Goal: Complete application form: Complete application form

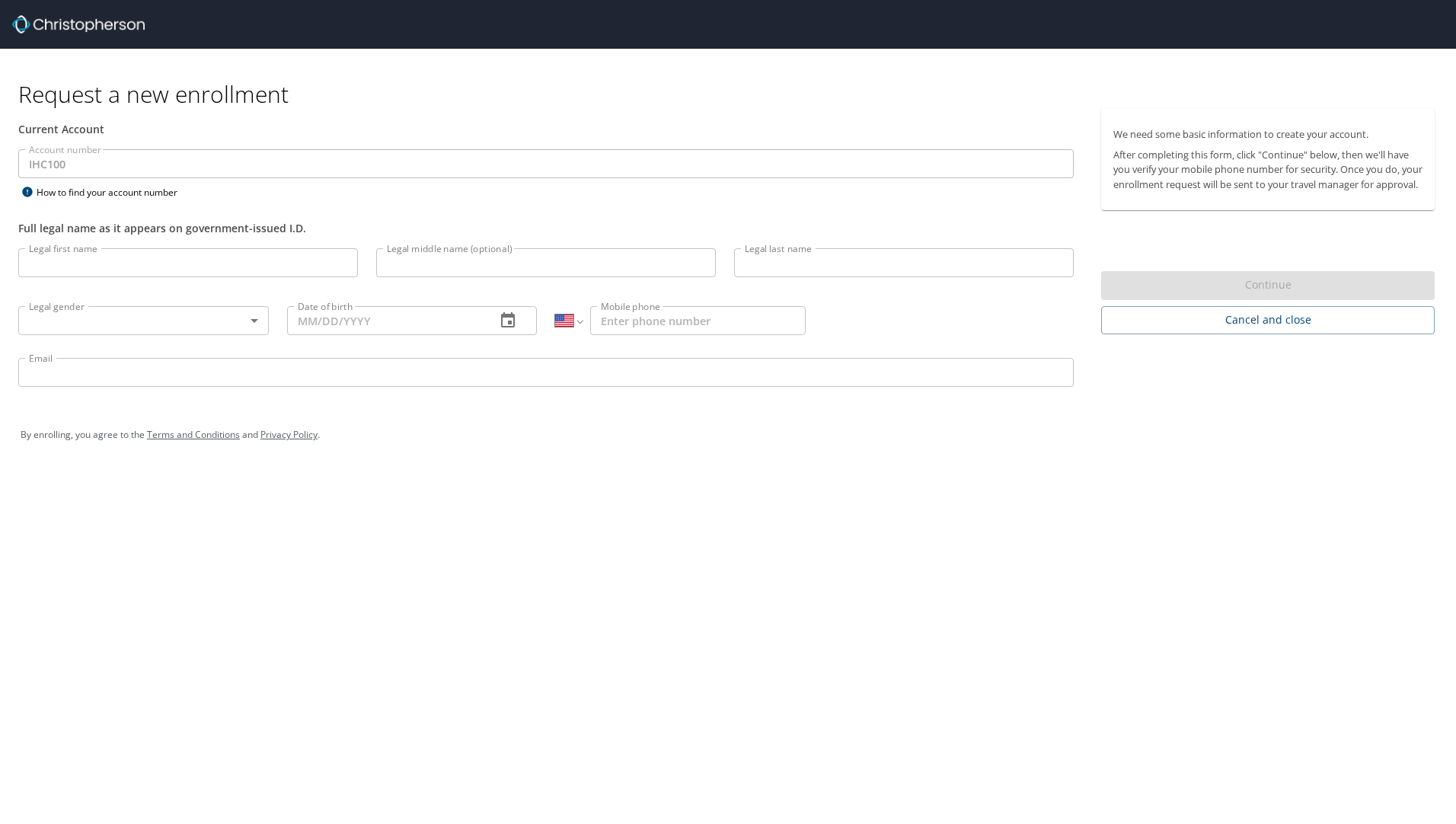
select select "US"
click at [156, 264] on input "Legal first name" at bounding box center [188, 263] width 340 height 29
type input "[PERSON_NAME]"
type input "M"
type input "J"
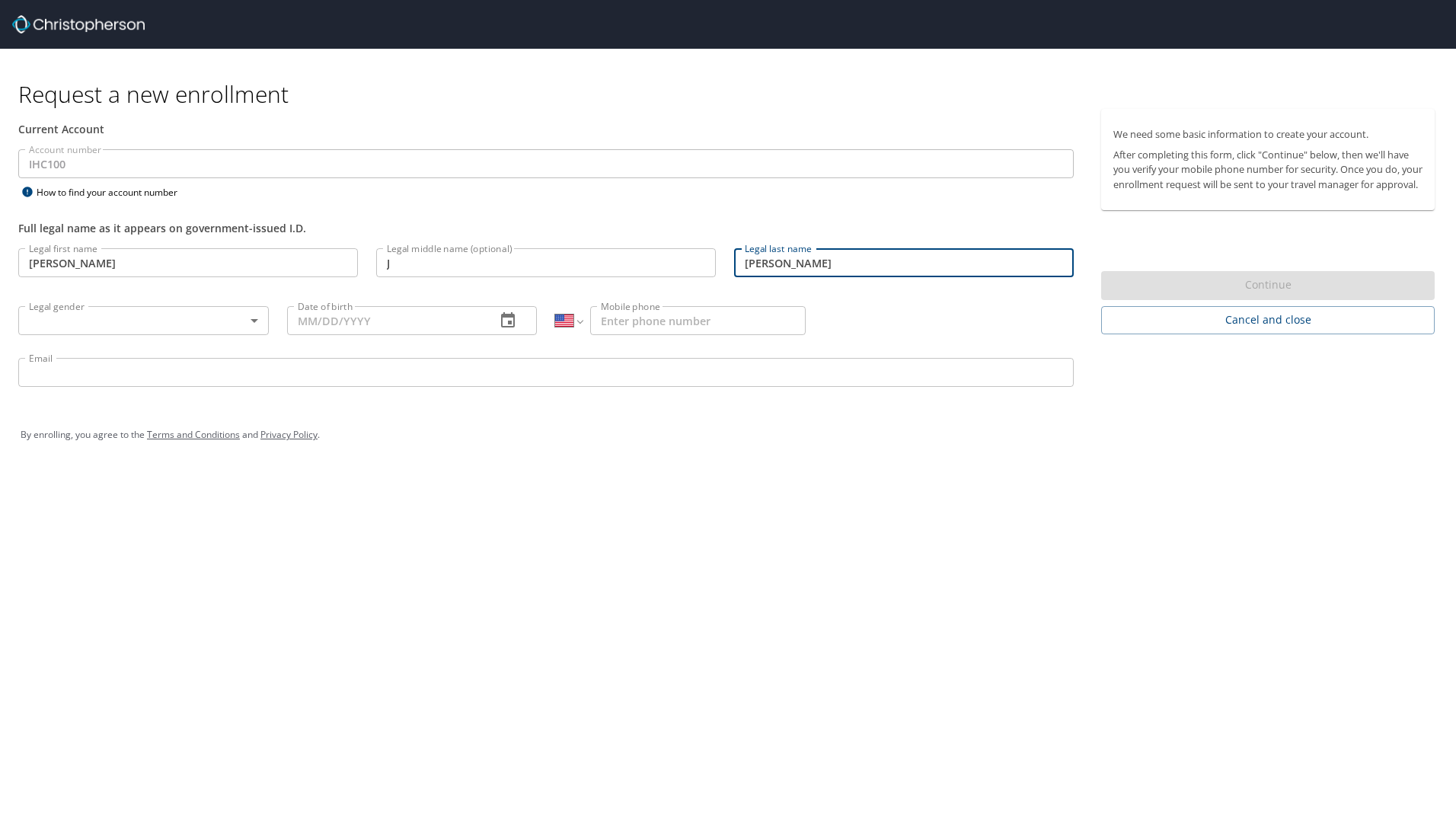
type input "[PERSON_NAME]"
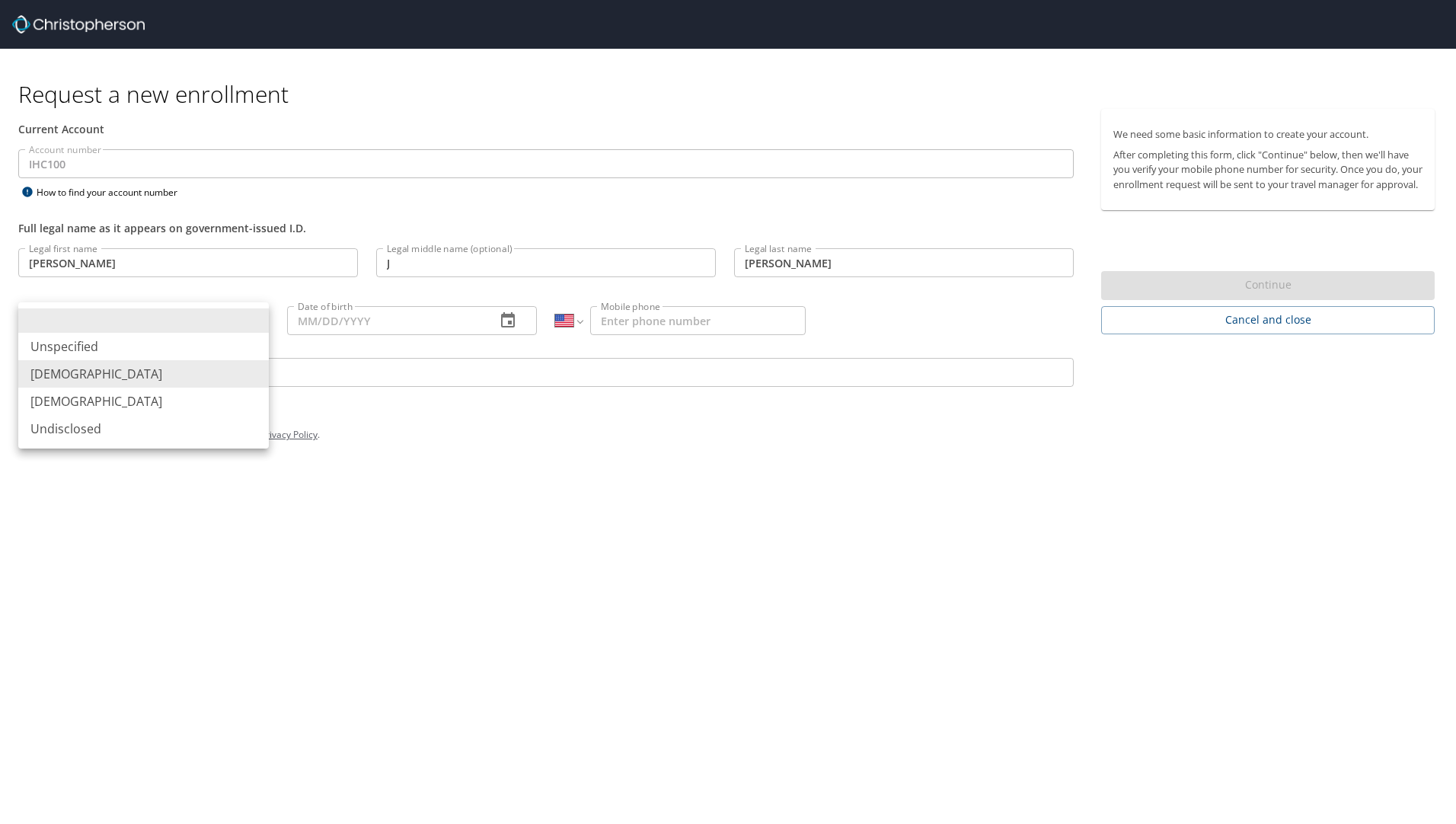
type input "[DEMOGRAPHIC_DATA]"
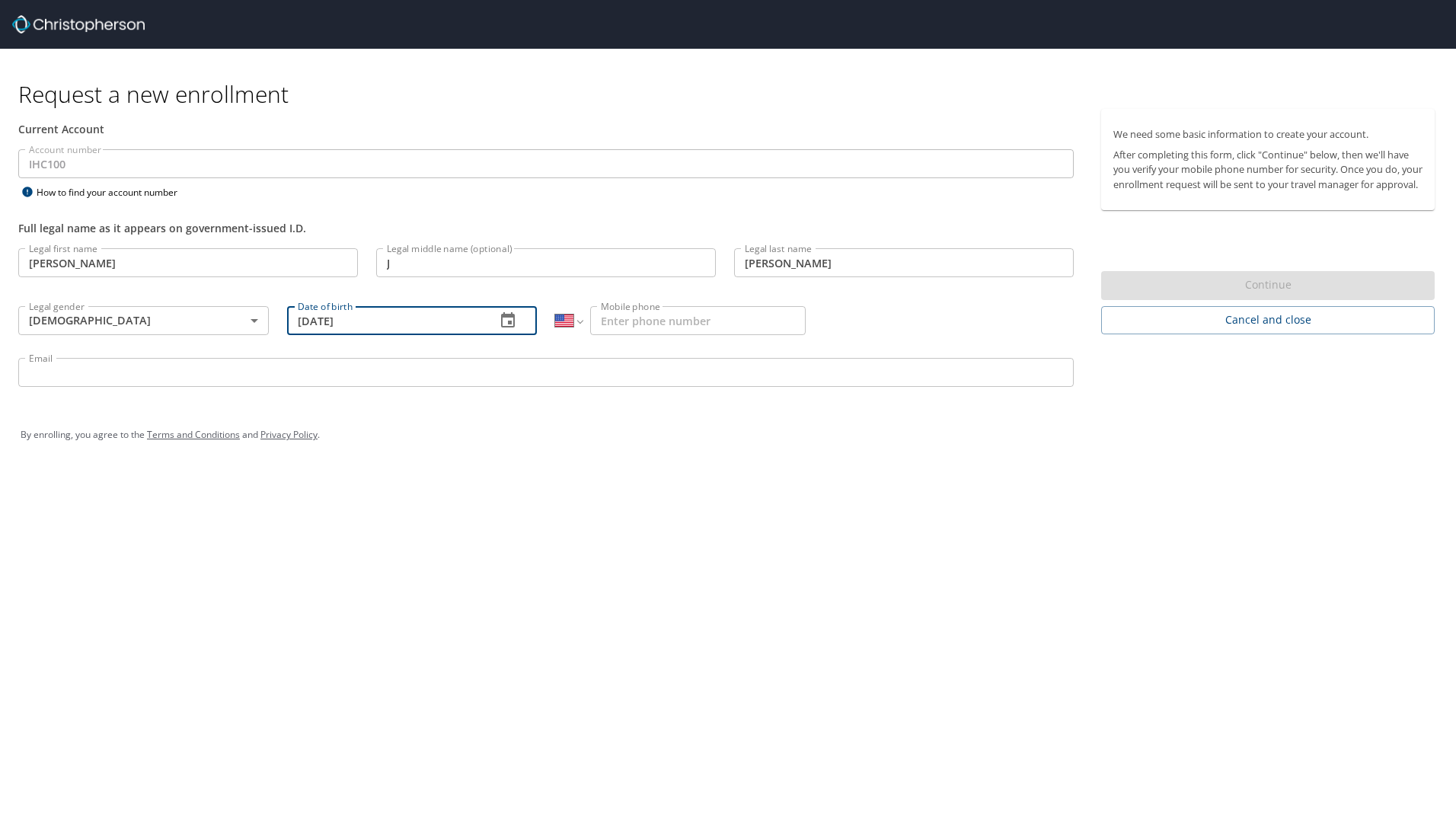
type input "[DATE]"
type input "[PHONE_NUMBER]"
click at [329, 383] on input "Email" at bounding box center [545, 372] width 1056 height 29
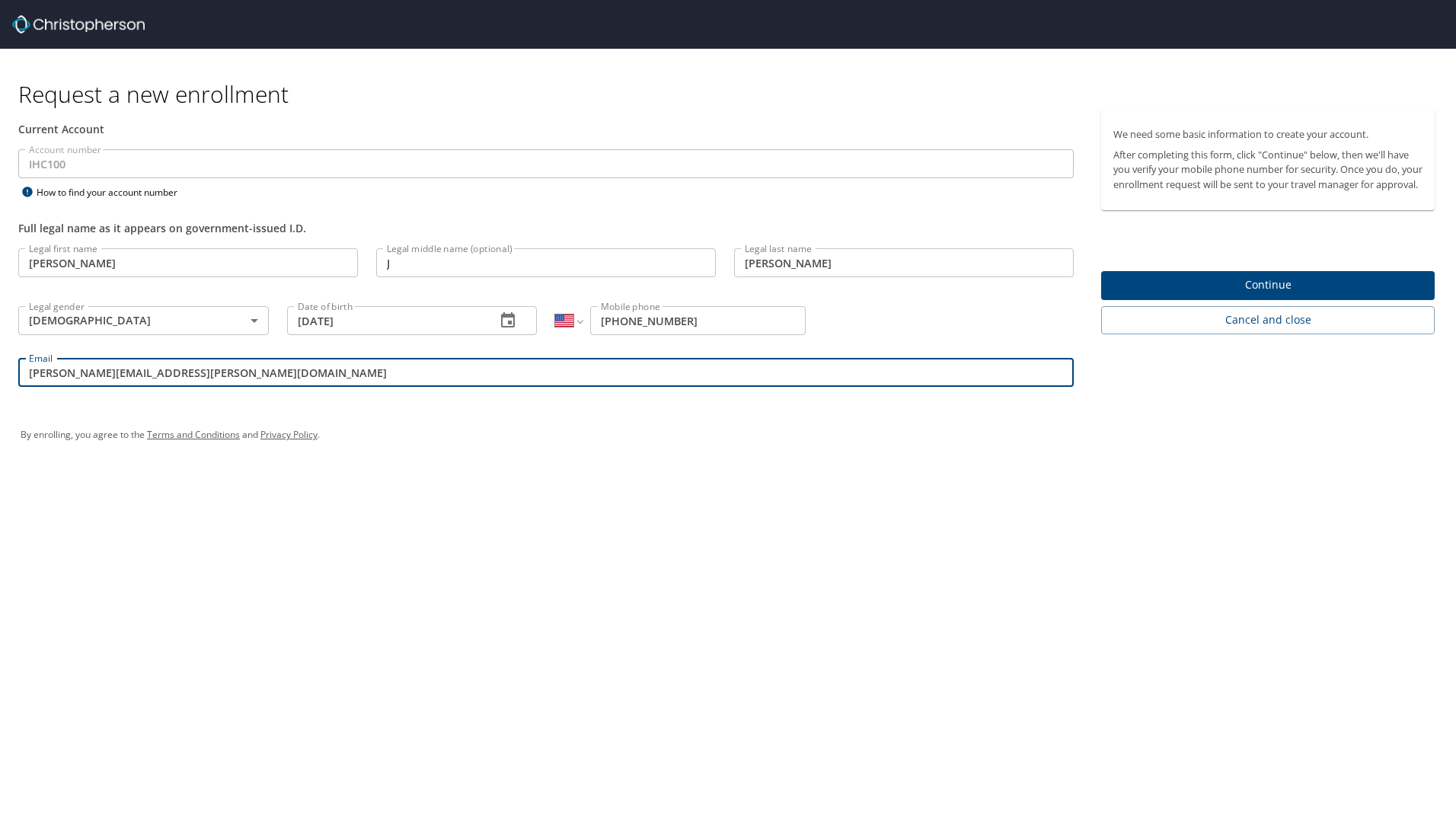
type input "[PERSON_NAME][EMAIL_ADDRESS][PERSON_NAME][DOMAIN_NAME]"
click at [1286, 295] on span "Continue" at bounding box center [1267, 285] width 309 height 19
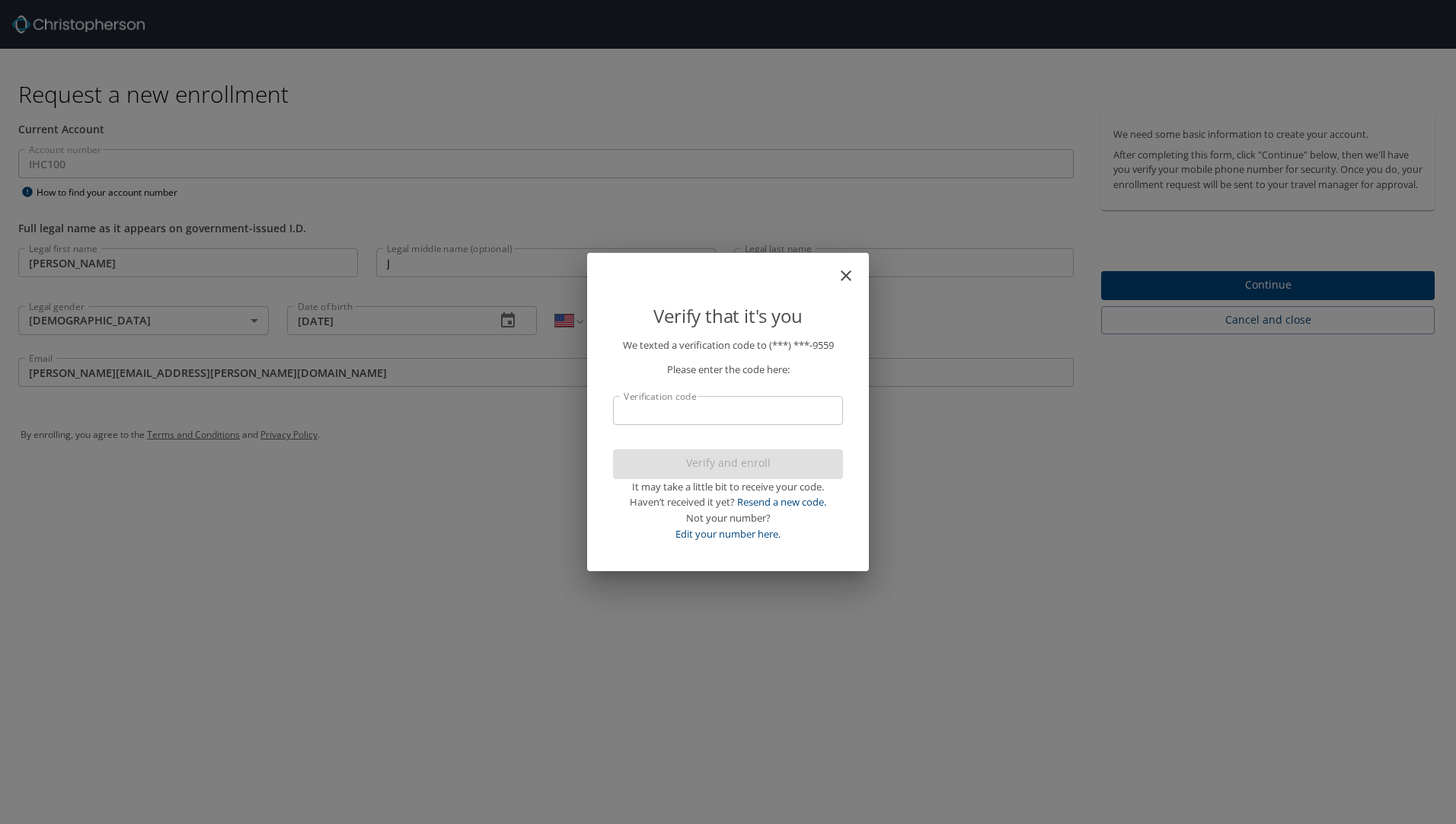
click at [734, 413] on input "Verification code" at bounding box center [728, 410] width 230 height 29
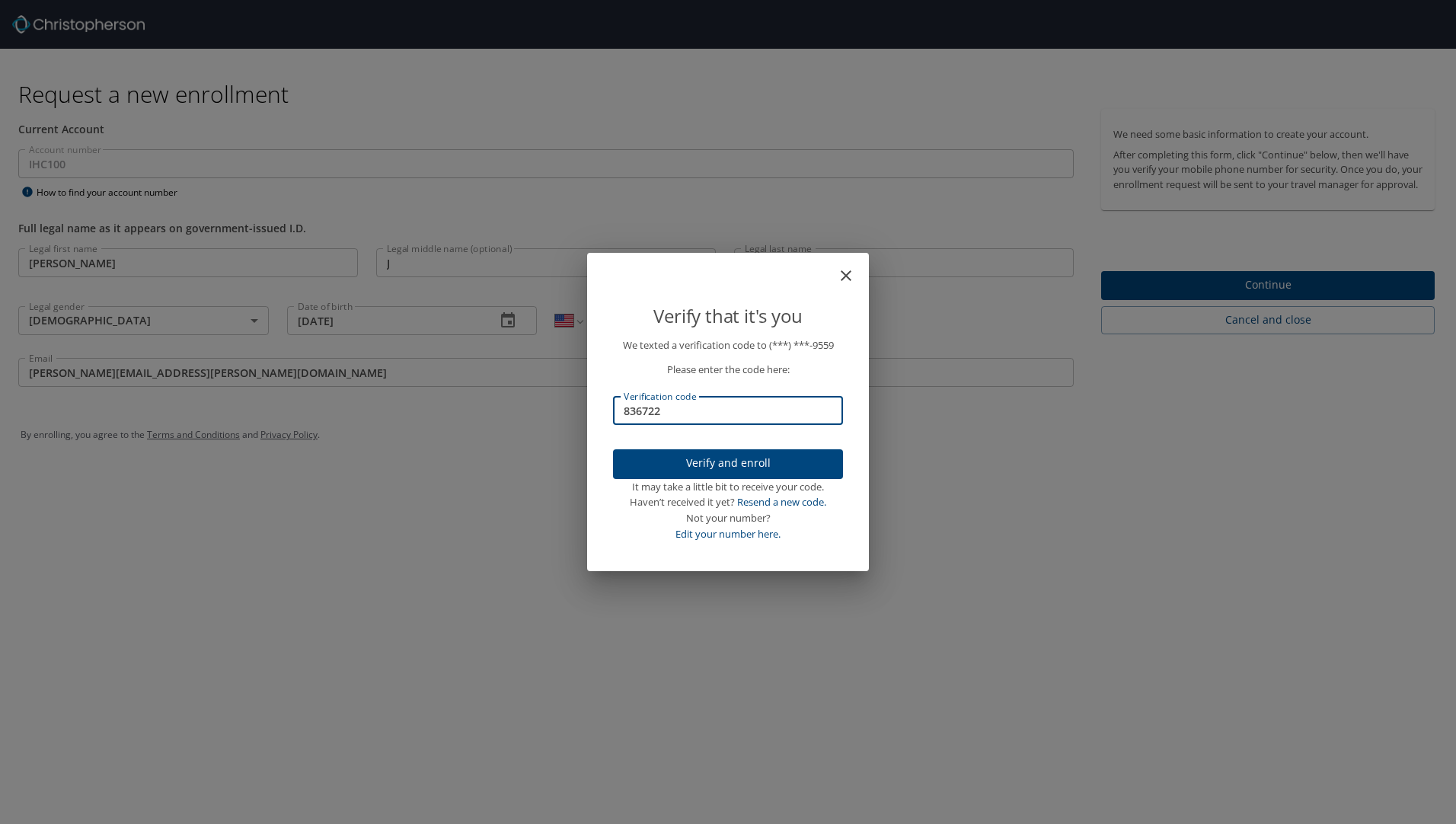
type input "836722"
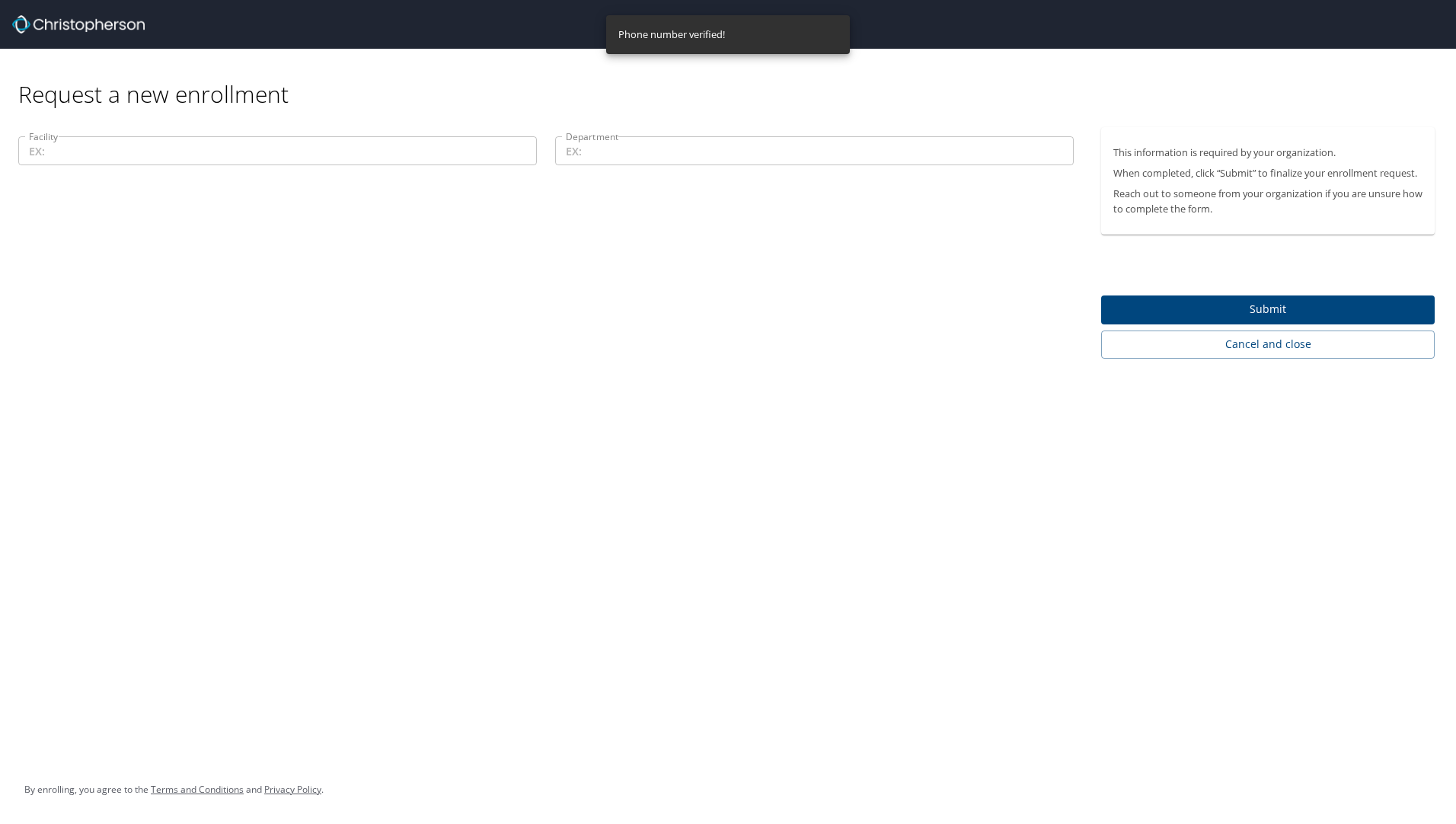
click at [210, 149] on input "Facility" at bounding box center [277, 150] width 519 height 29
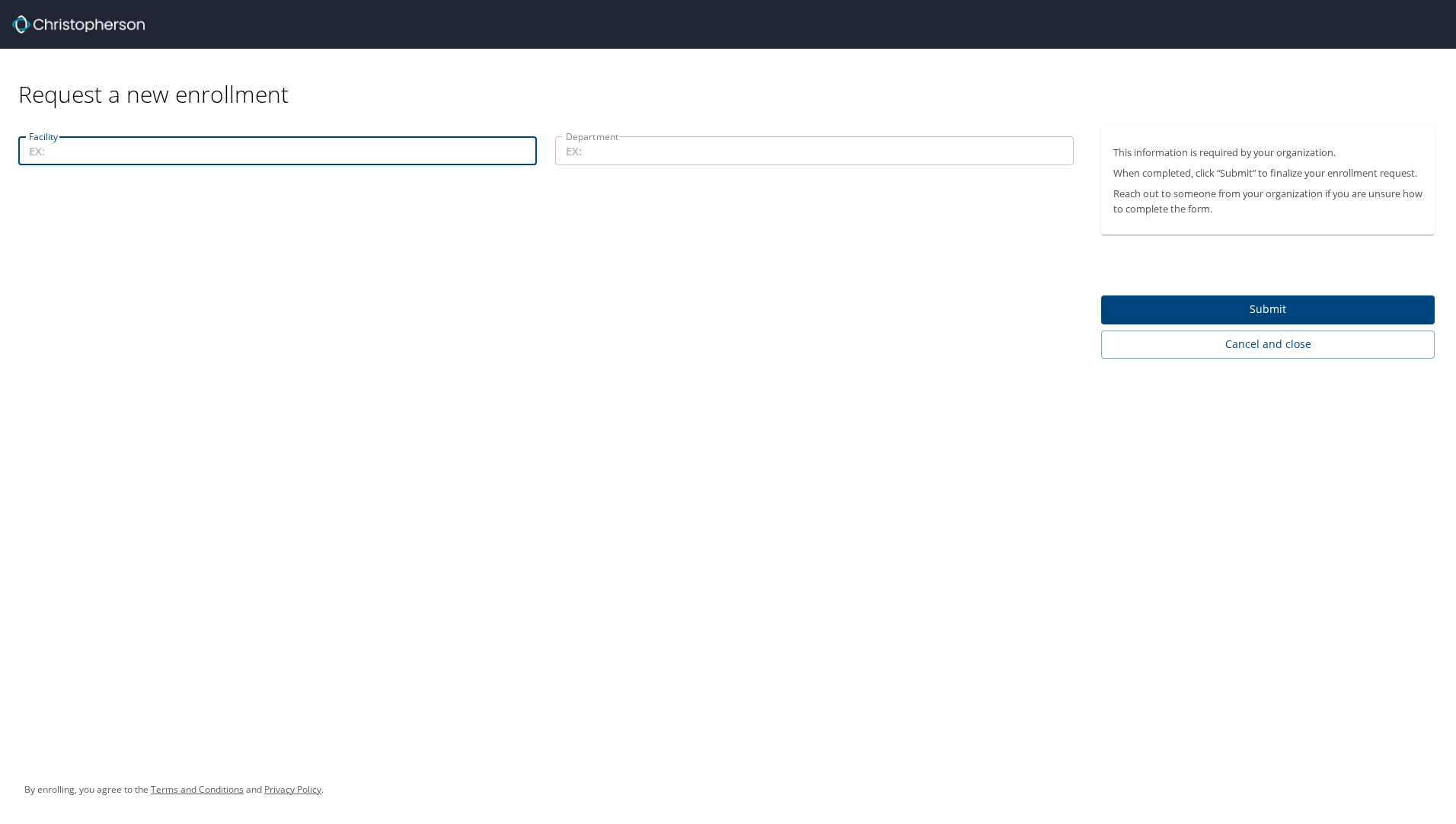
click at [210, 149] on input "Facility" at bounding box center [277, 150] width 519 height 29
type input "Intermountain Health"
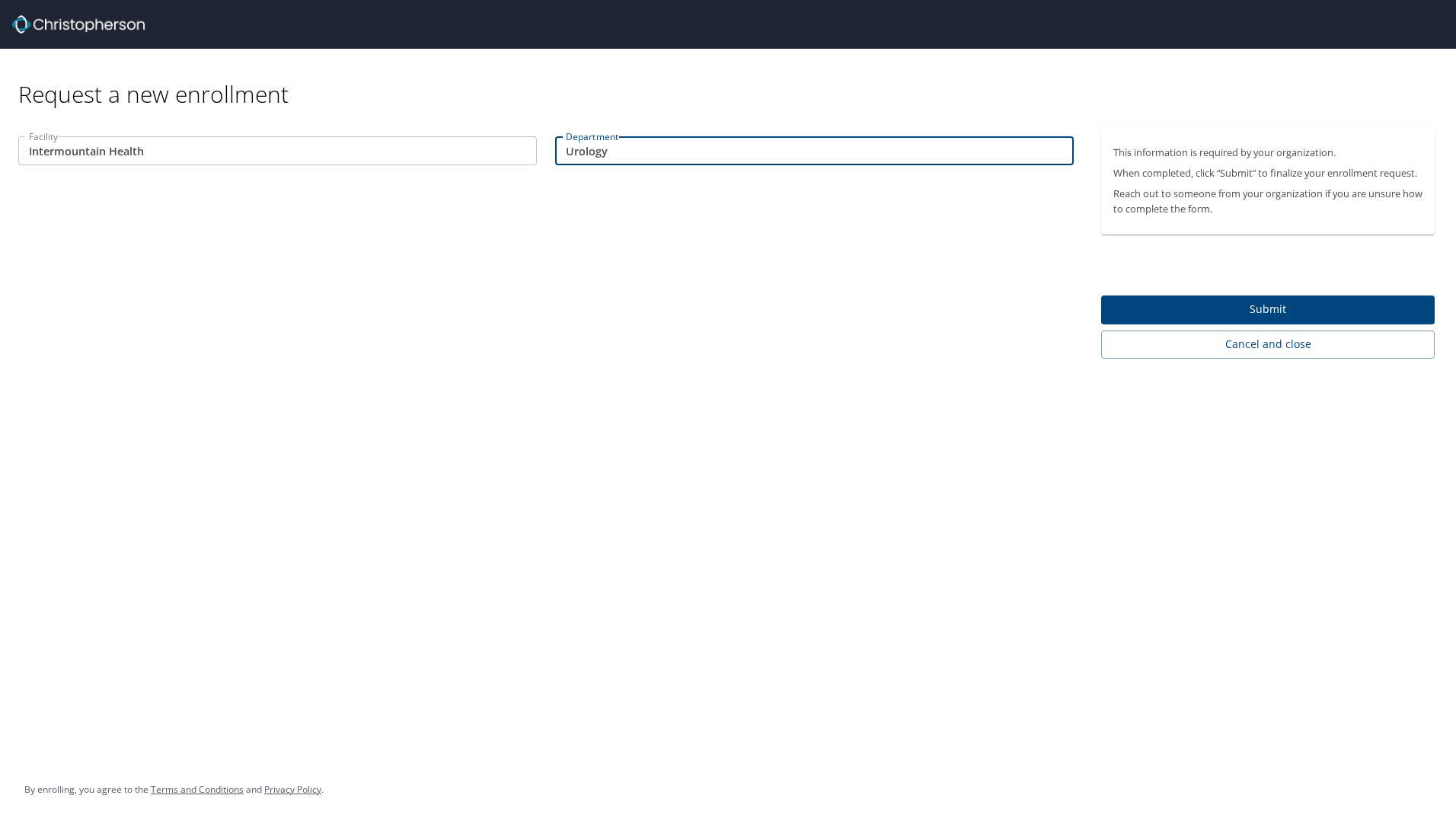
type input "Urology"
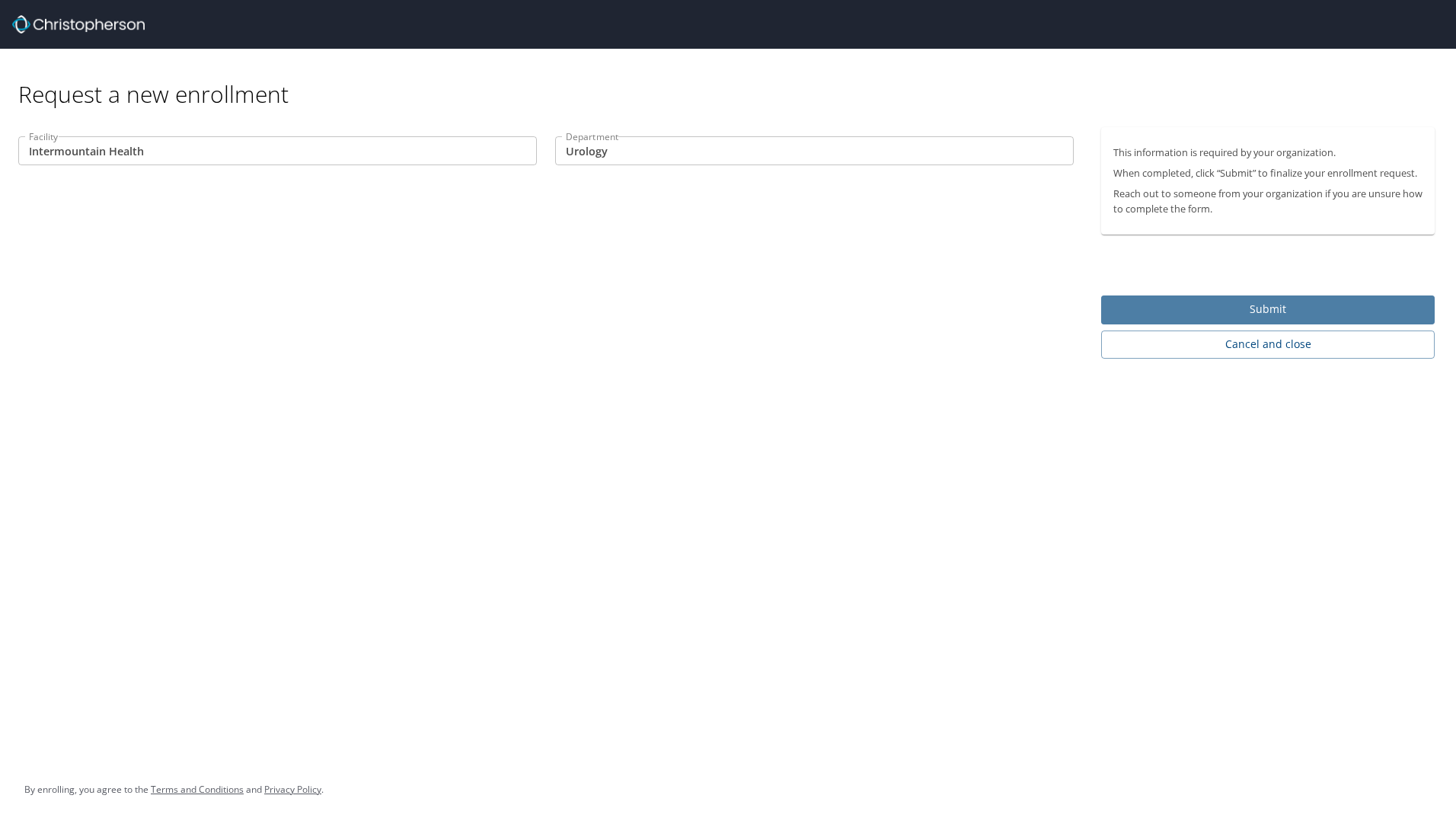
click at [1203, 315] on span "Submit" at bounding box center [1267, 310] width 309 height 19
